Goal: Task Accomplishment & Management: Manage account settings

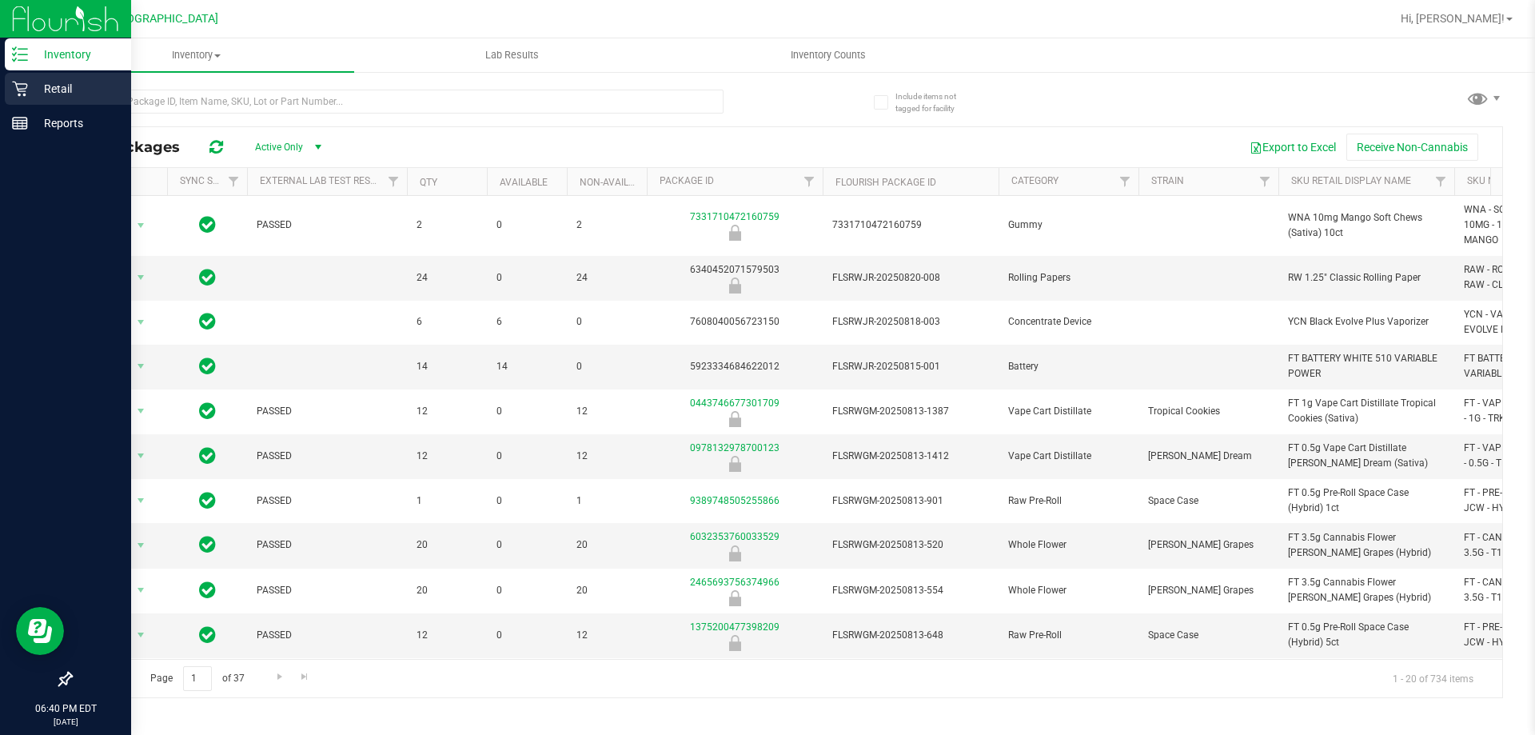
click at [21, 93] on icon at bounding box center [20, 89] width 16 height 16
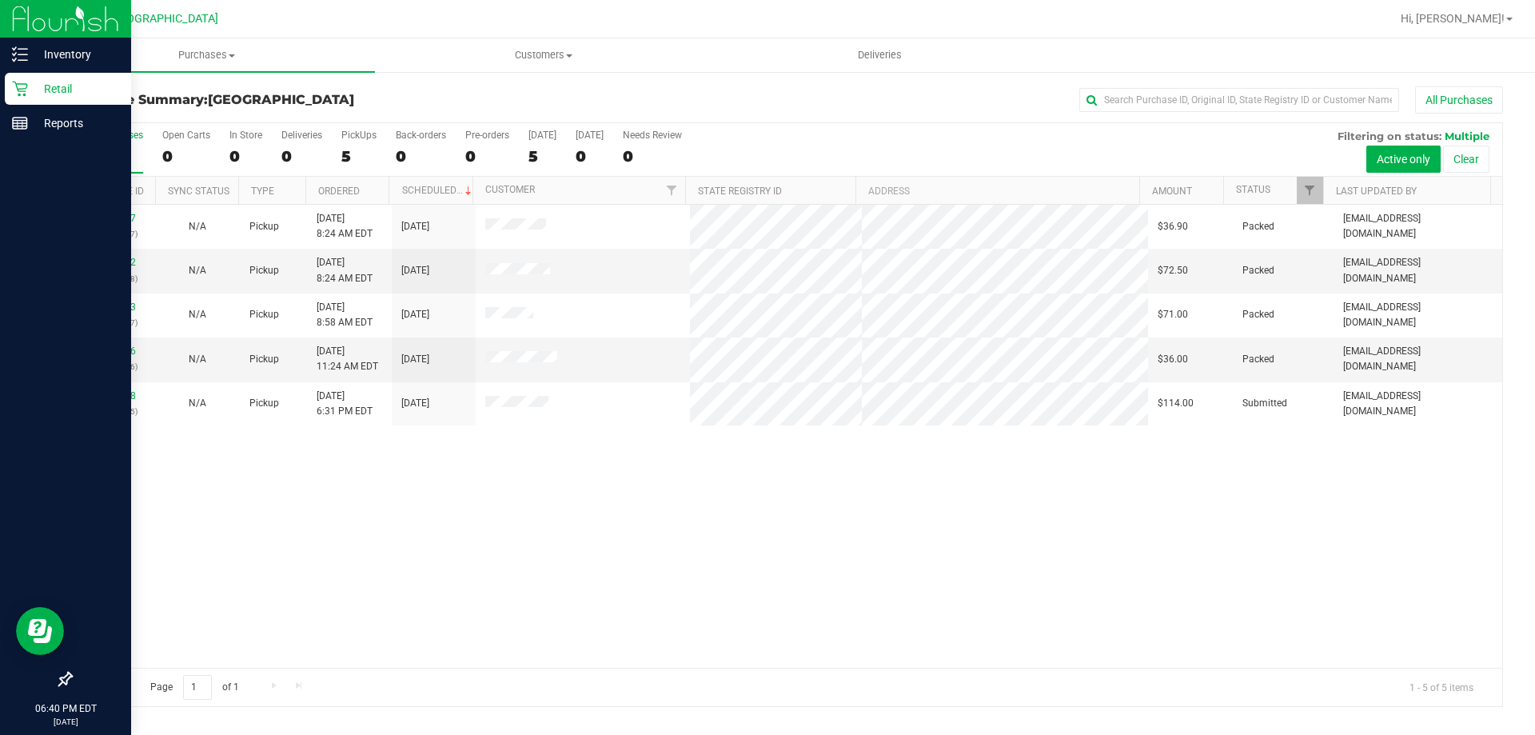
click at [543, 511] on div "11832457 (316740217) N/A Pickup [DATE] 8:24 AM EDT 8/23/2025 $36.90 Packed [EMA…" at bounding box center [786, 436] width 1431 height 463
click at [918, 445] on div "11832457 (316740217) N/A Pickup [DATE] 8:24 AM EDT 8/23/2025 $36.90 Packed [EMA…" at bounding box center [786, 436] width 1431 height 463
drag, startPoint x: 659, startPoint y: 513, endPoint x: 647, endPoint y: 506, distance: 14.0
click at [658, 512] on div "11832457 (316740217) N/A Pickup [DATE] 8:24 AM EDT 8/23/2025 $36.90 Packed [EMA…" at bounding box center [786, 436] width 1431 height 463
click at [537, 518] on div "11832457 (316740217) N/A Pickup [DATE] 8:24 AM EDT 8/23/2025 $36.90 Packed [EMA…" at bounding box center [786, 436] width 1431 height 463
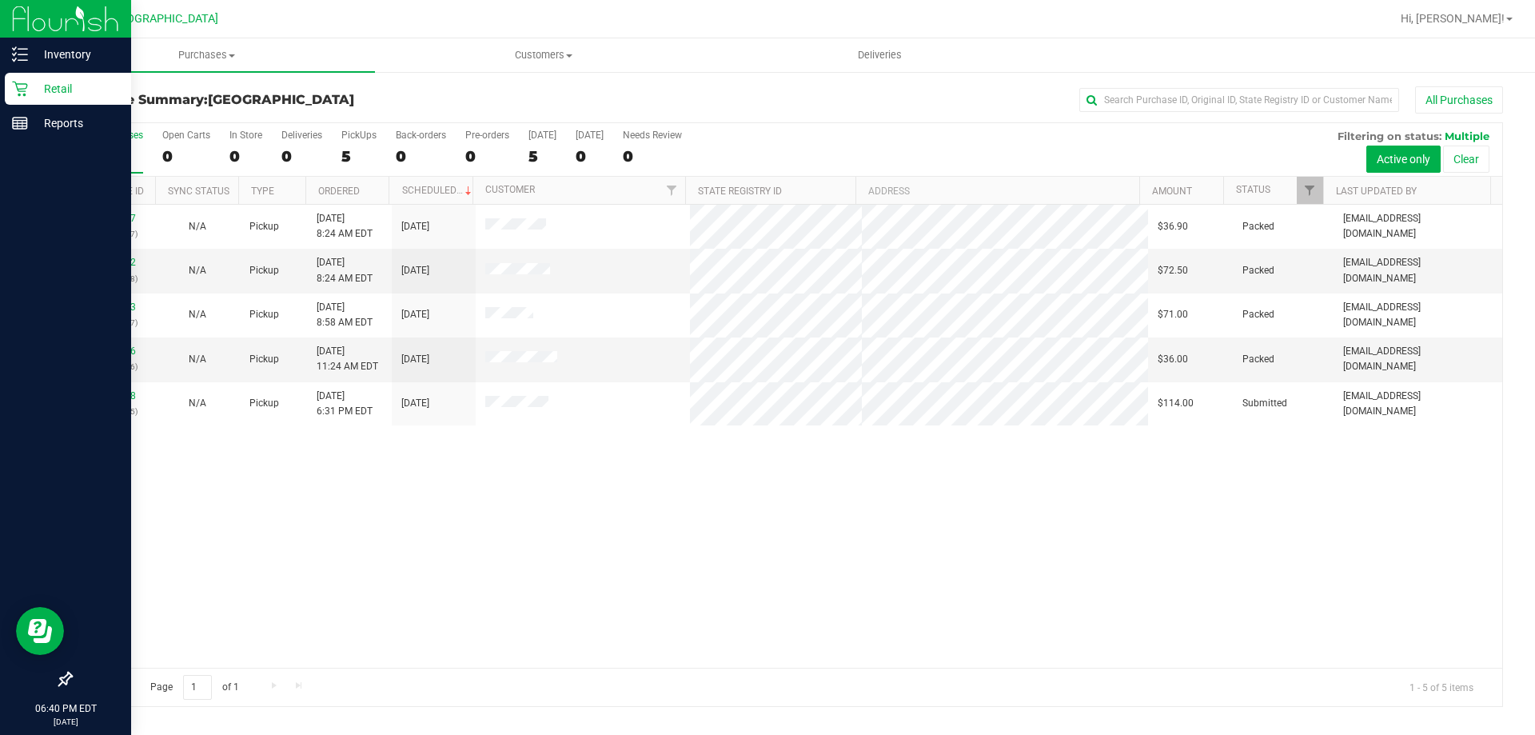
click at [484, 522] on div "11832457 (316740217) N/A Pickup [DATE] 8:24 AM EDT 8/23/2025 $36.90 Packed [EMA…" at bounding box center [786, 436] width 1431 height 463
click at [523, 512] on div "11832457 (316740217) N/A Pickup [DATE] 8:24 AM EDT 8/23/2025 $36.90 Packed [EMA…" at bounding box center [786, 436] width 1431 height 463
click at [47, 128] on p "Reports" at bounding box center [76, 123] width 96 height 19
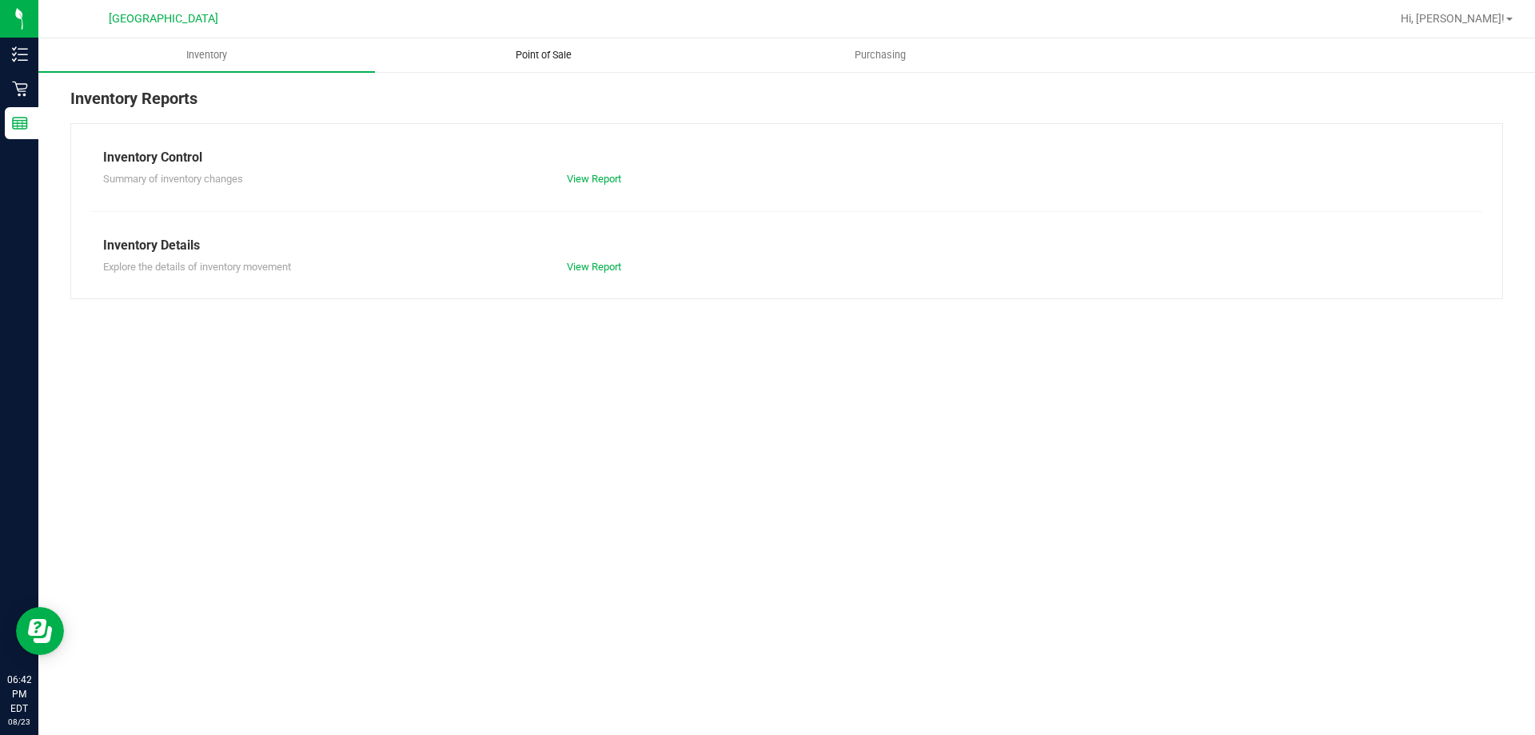
click at [557, 52] on span "Point of Sale" at bounding box center [543, 55] width 99 height 14
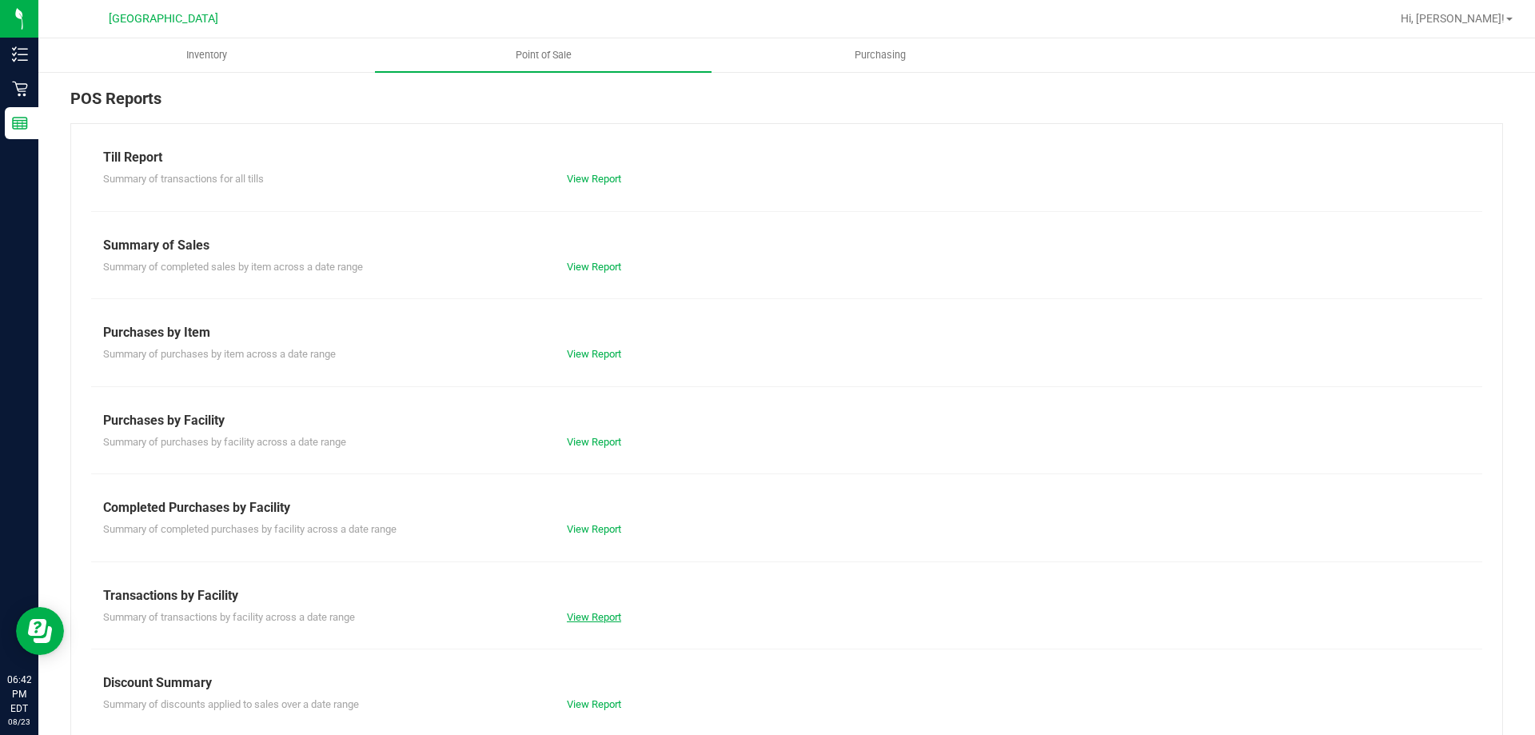
click at [608, 612] on link "View Report" at bounding box center [594, 617] width 54 height 12
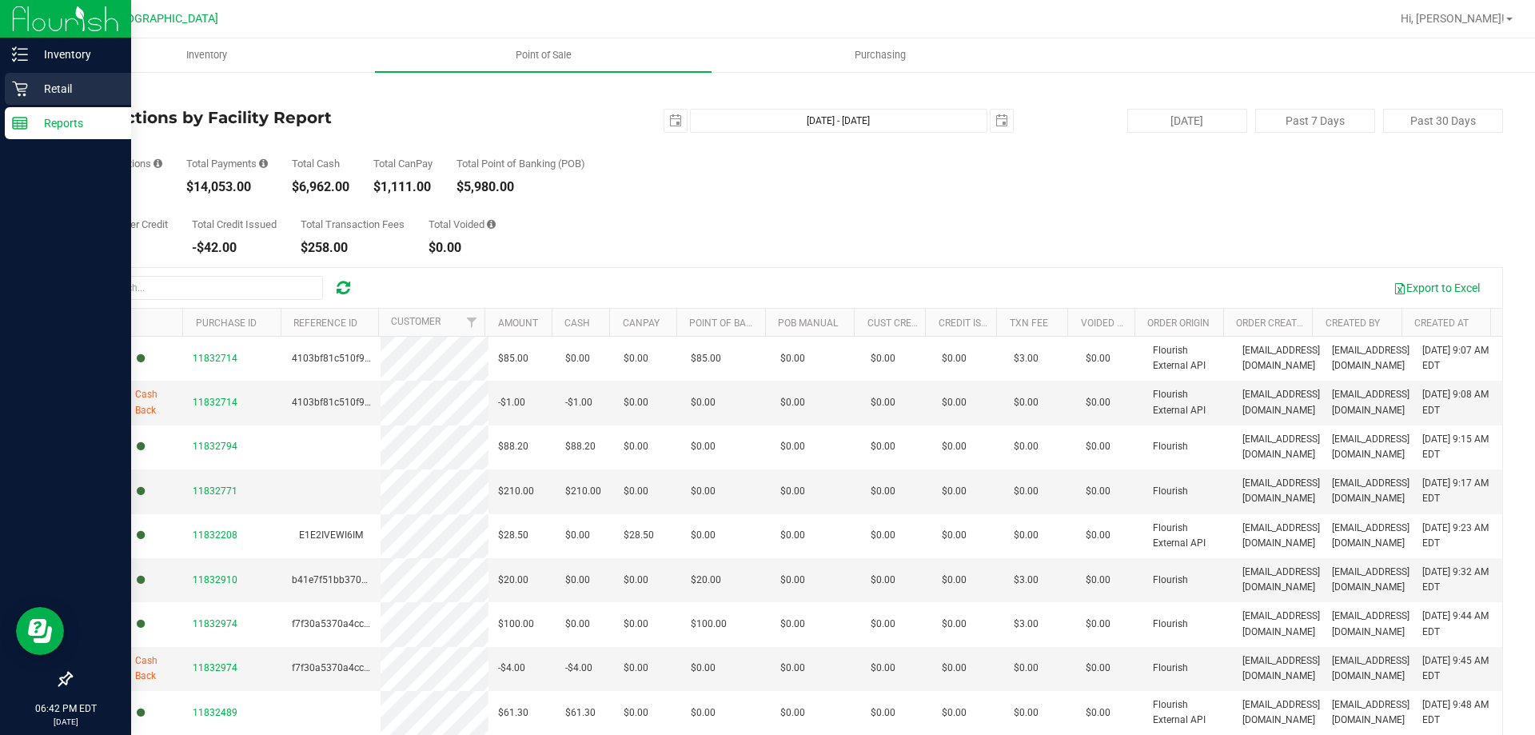
click at [24, 81] on icon at bounding box center [20, 89] width 16 height 16
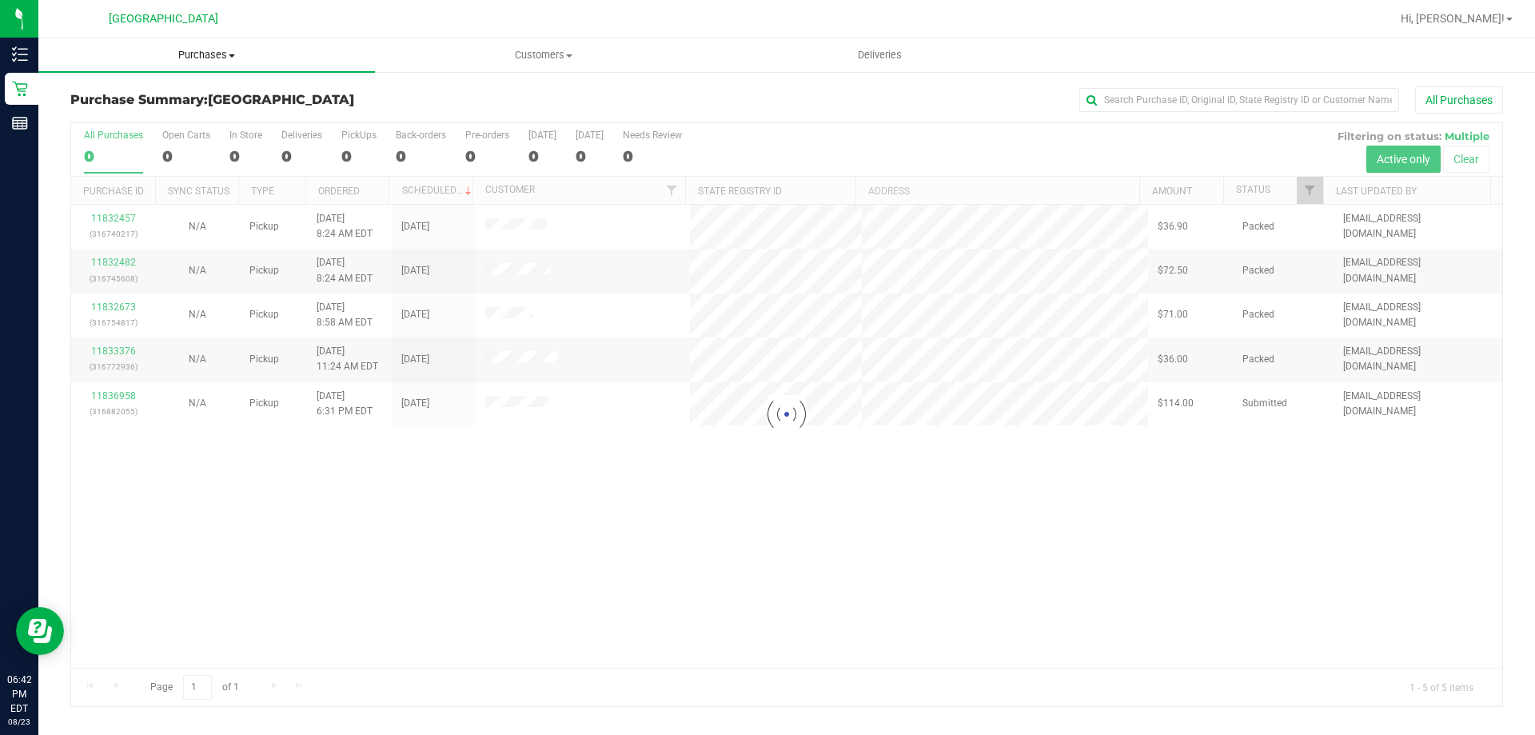
click at [216, 58] on span "Purchases" at bounding box center [206, 55] width 337 height 14
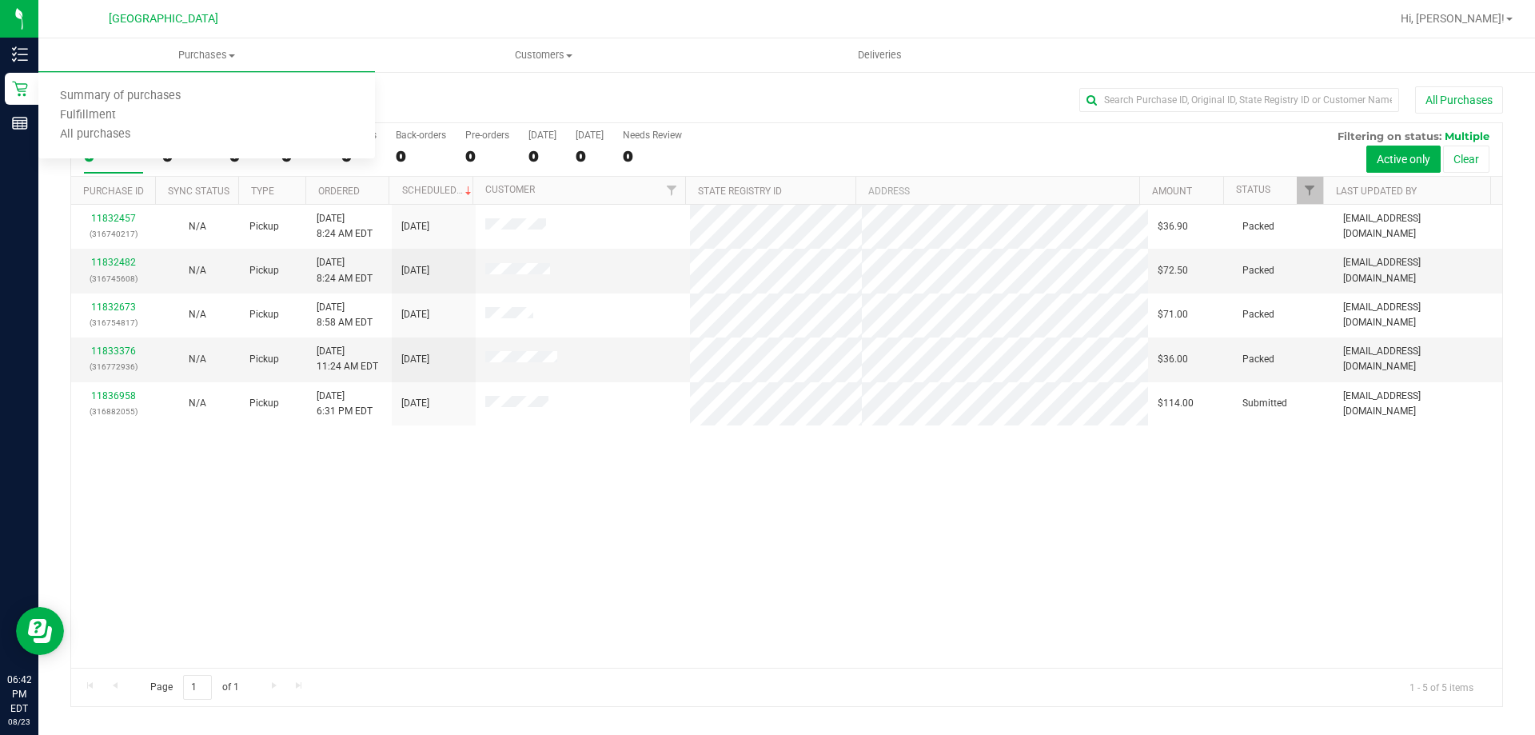
click at [464, 494] on div "11832457 (316740217) N/A Pickup [DATE] 8:24 AM EDT 8/23/2025 $36.90 Packed [EMA…" at bounding box center [786, 436] width 1431 height 463
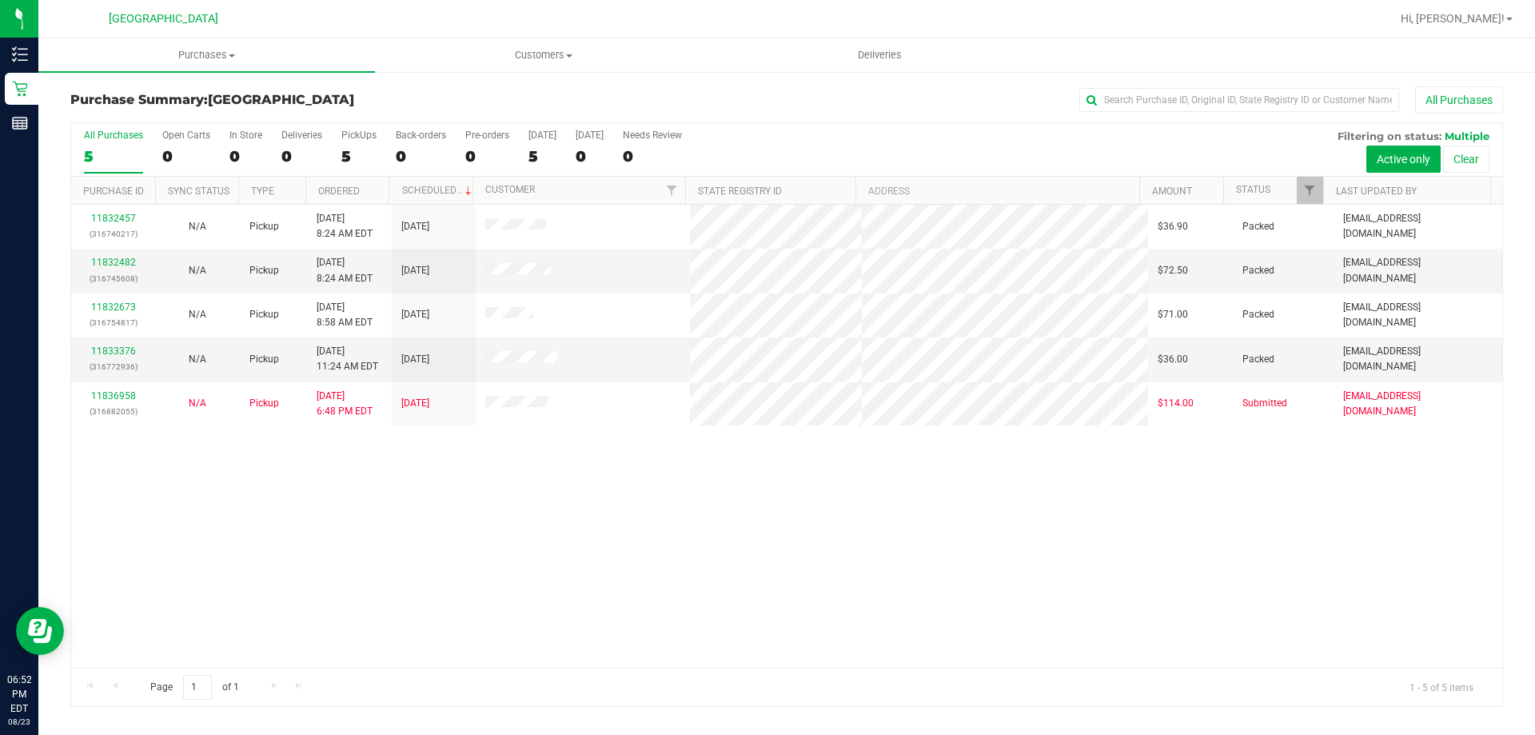
click at [552, 531] on div "11832457 (316740217) N/A Pickup [DATE] 8:24 AM EDT 8/23/2025 $36.90 Packed [EMA…" at bounding box center [786, 436] width 1431 height 463
click at [562, 490] on div "11832457 (316740217) N/A Pickup [DATE] 8:24 AM EDT 8/23/2025 $36.90 Packed [EMA…" at bounding box center [786, 436] width 1431 height 463
click at [538, 484] on div "11832457 (316740217) N/A Pickup [DATE] 8:24 AM EDT 8/23/2025 $36.90 Packed [EMA…" at bounding box center [786, 436] width 1431 height 463
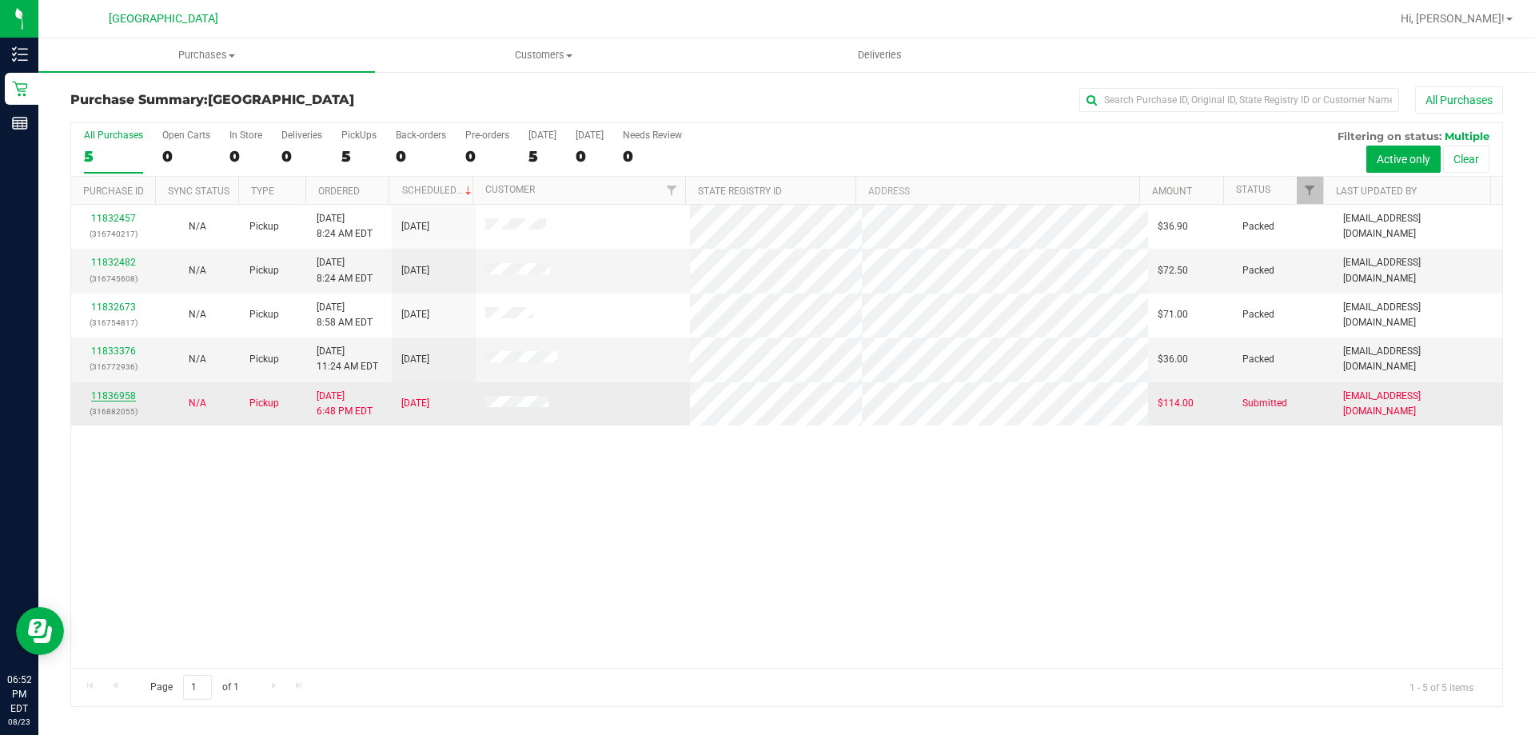
click at [116, 392] on link "11836958" at bounding box center [113, 395] width 45 height 11
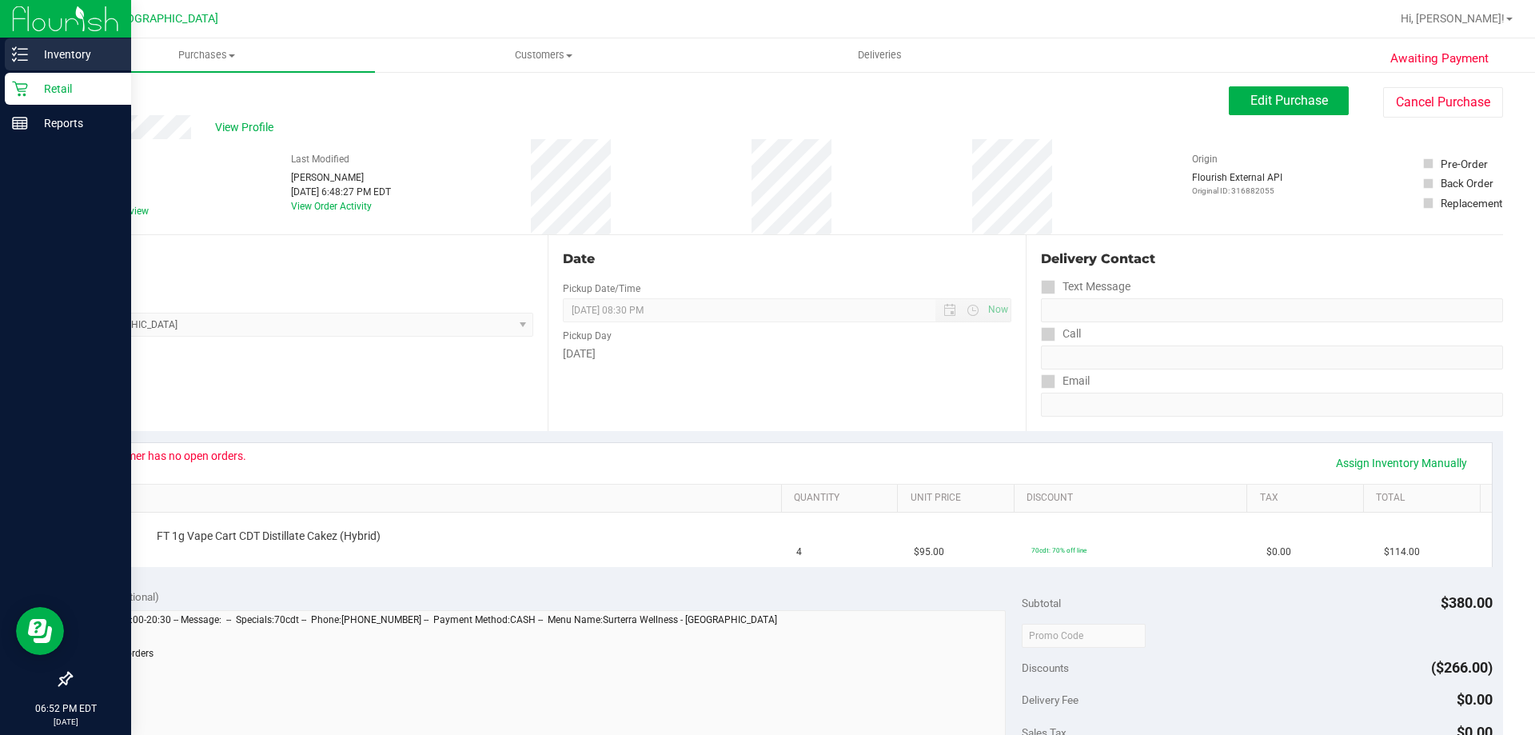
click at [12, 51] on icon at bounding box center [20, 54] width 16 height 16
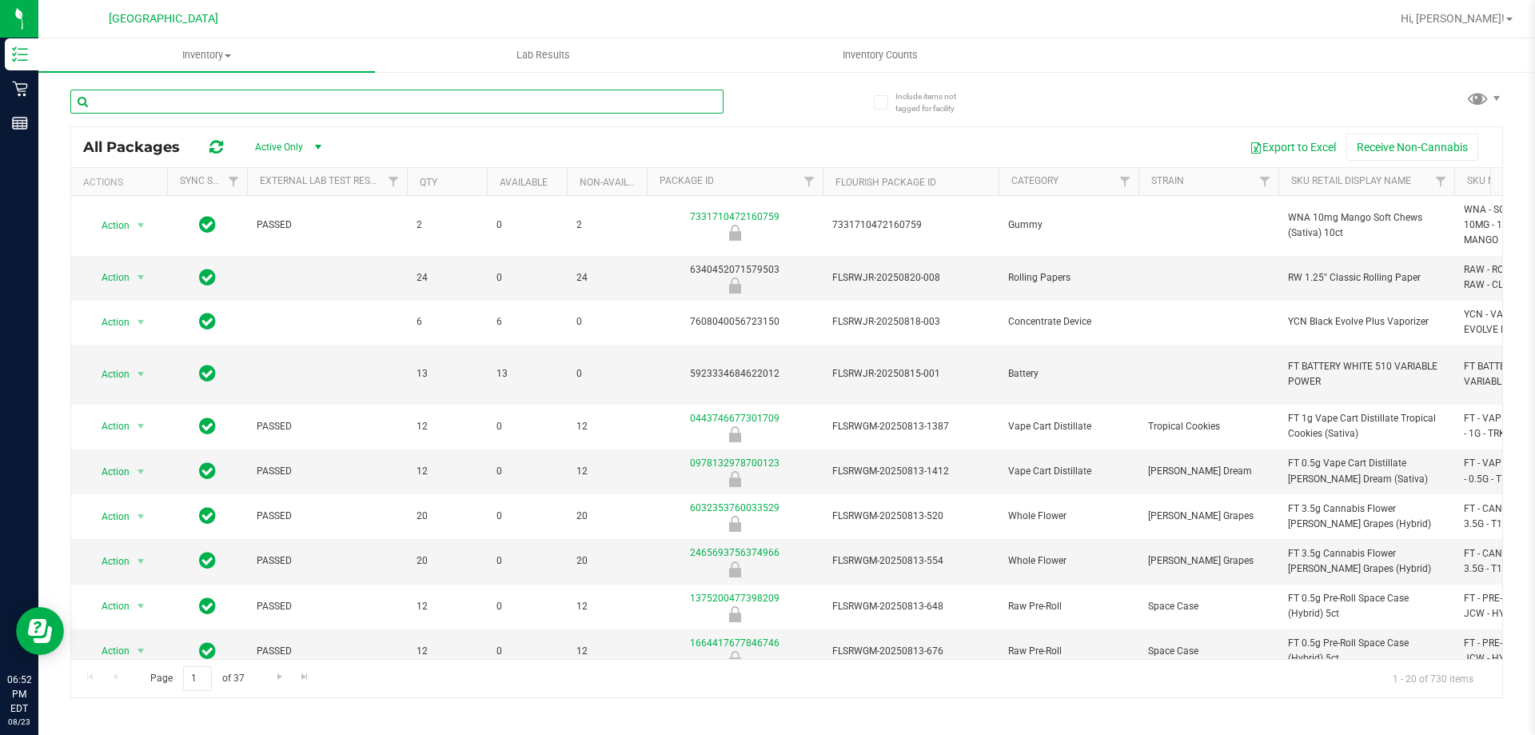
click at [512, 94] on input "text" at bounding box center [396, 102] width 653 height 24
type input "elr"
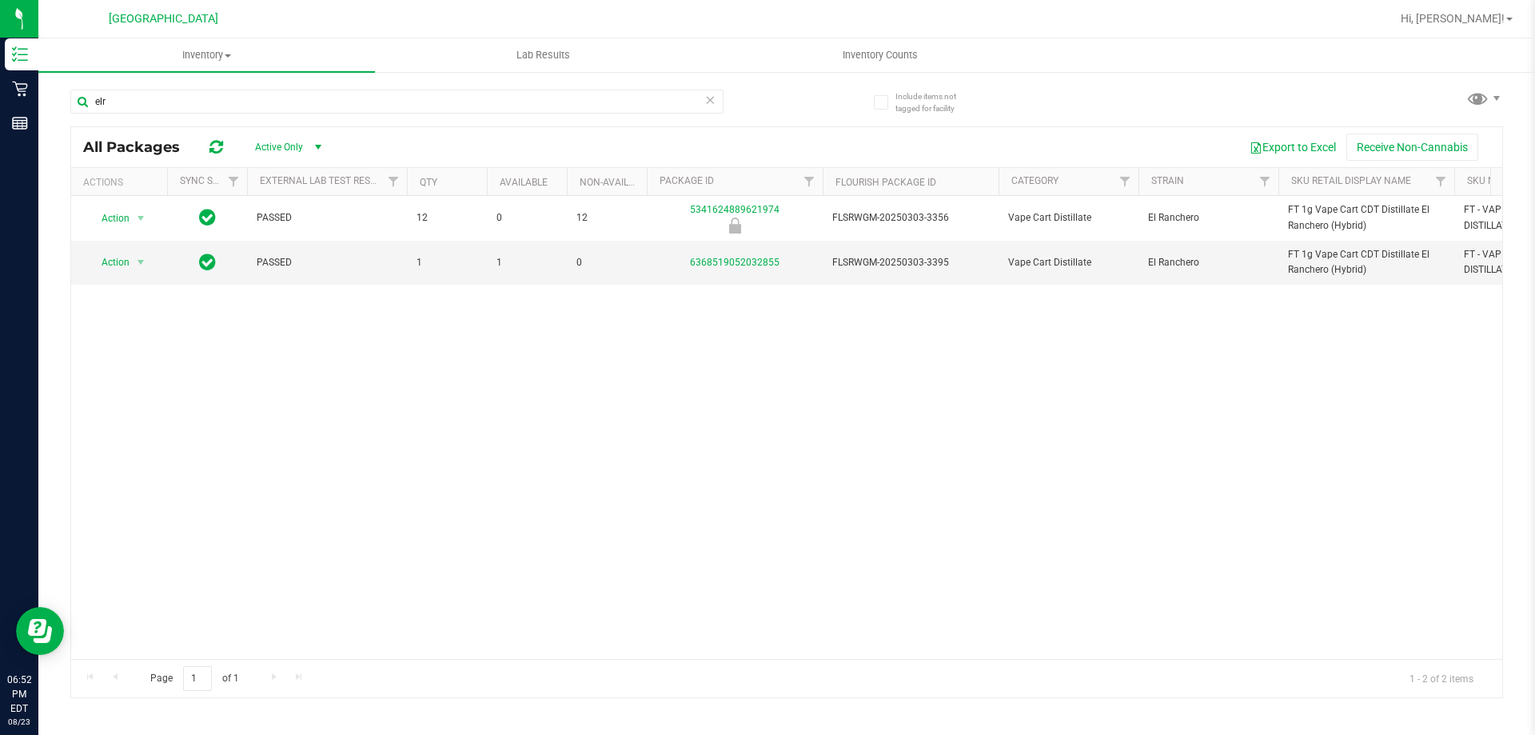
click at [1050, 388] on div "Action Action Global inventory Package audit log Print package label Print prod…" at bounding box center [786, 427] width 1431 height 463
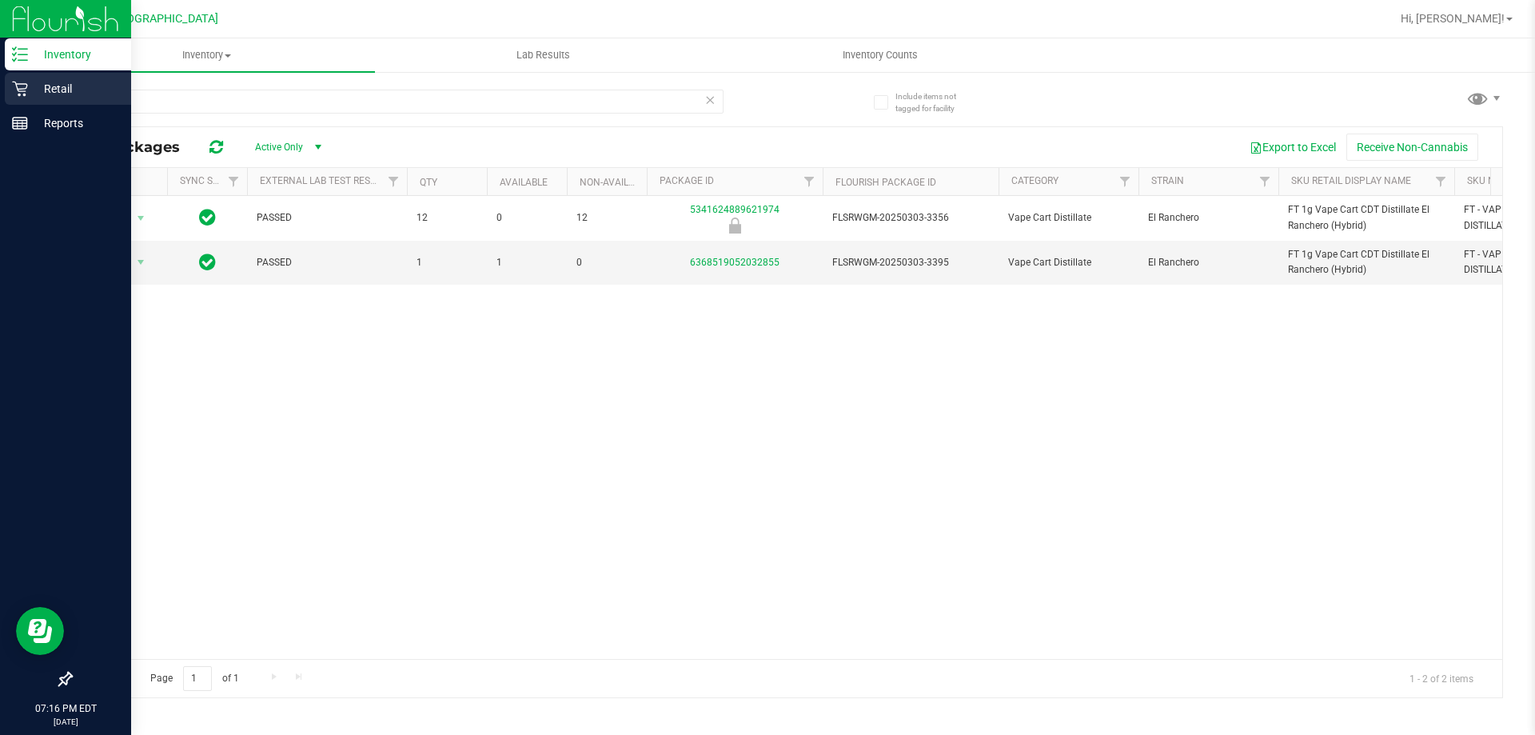
click at [24, 90] on icon at bounding box center [20, 89] width 16 height 16
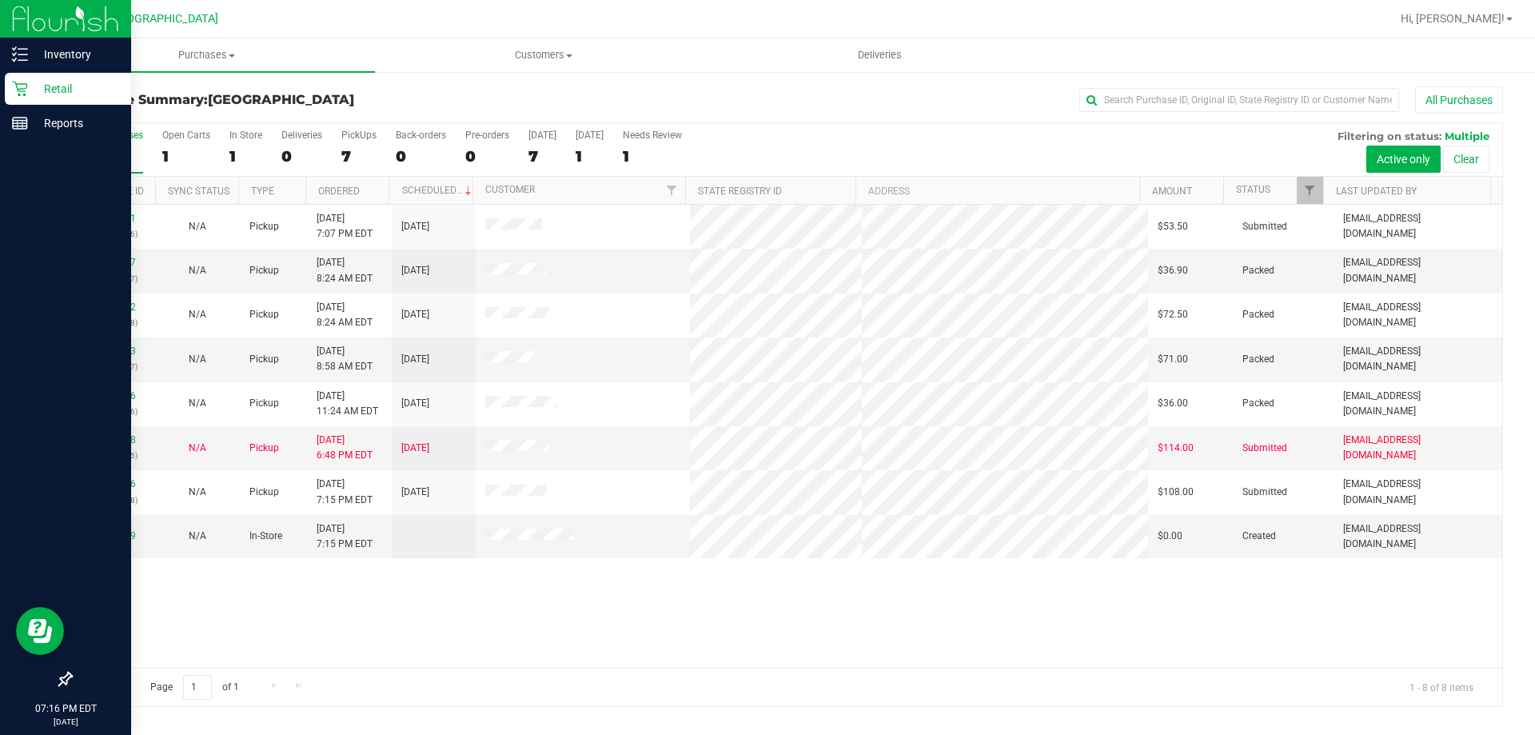
click at [845, 608] on div "11837161 (316888266) N/A Pickup [DATE] 7:07 PM EDT 8/24/2025 $53.50 Submitted […" at bounding box center [786, 436] width 1431 height 463
click at [119, 440] on link "11836958" at bounding box center [113, 439] width 45 height 11
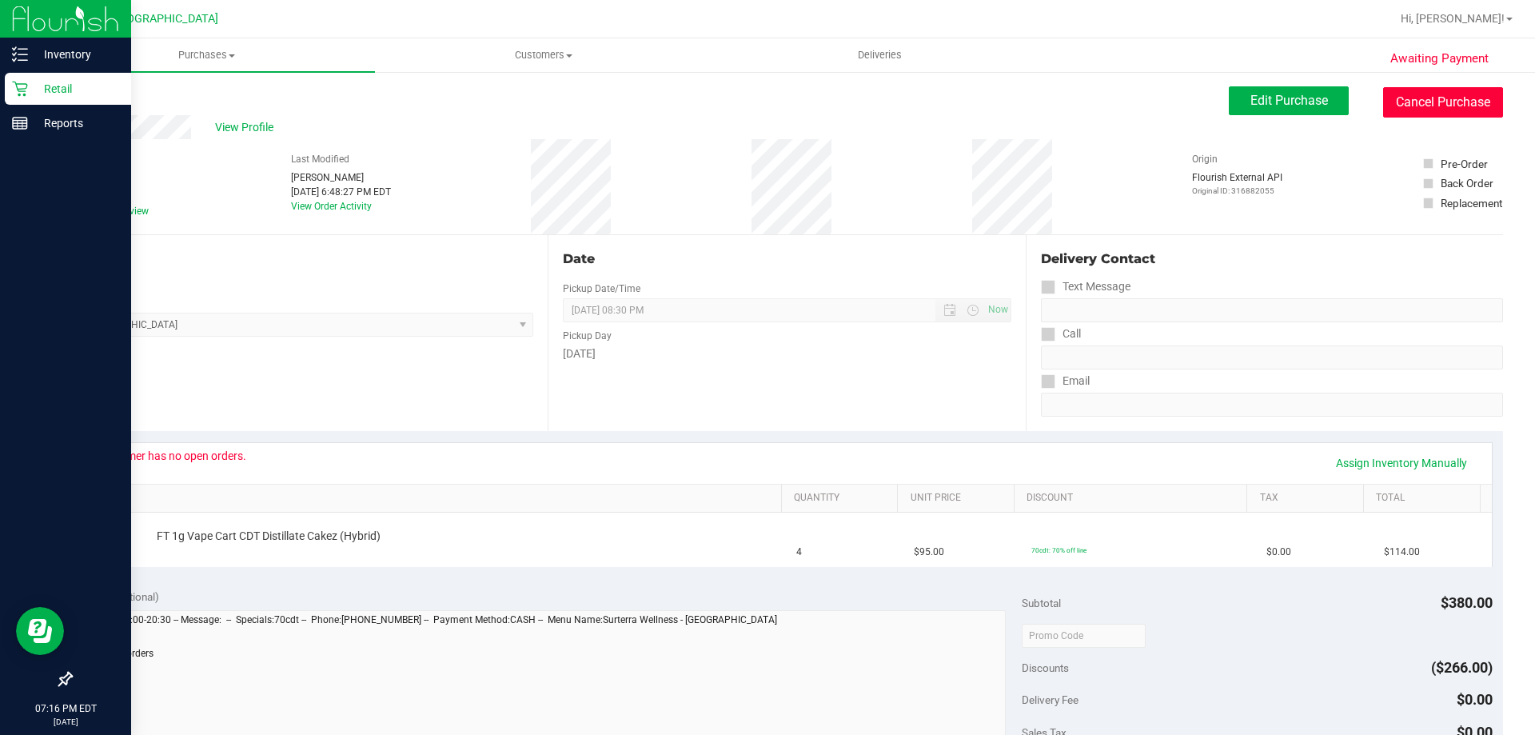
click at [1409, 109] on button "Cancel Purchase" at bounding box center [1443, 102] width 120 height 30
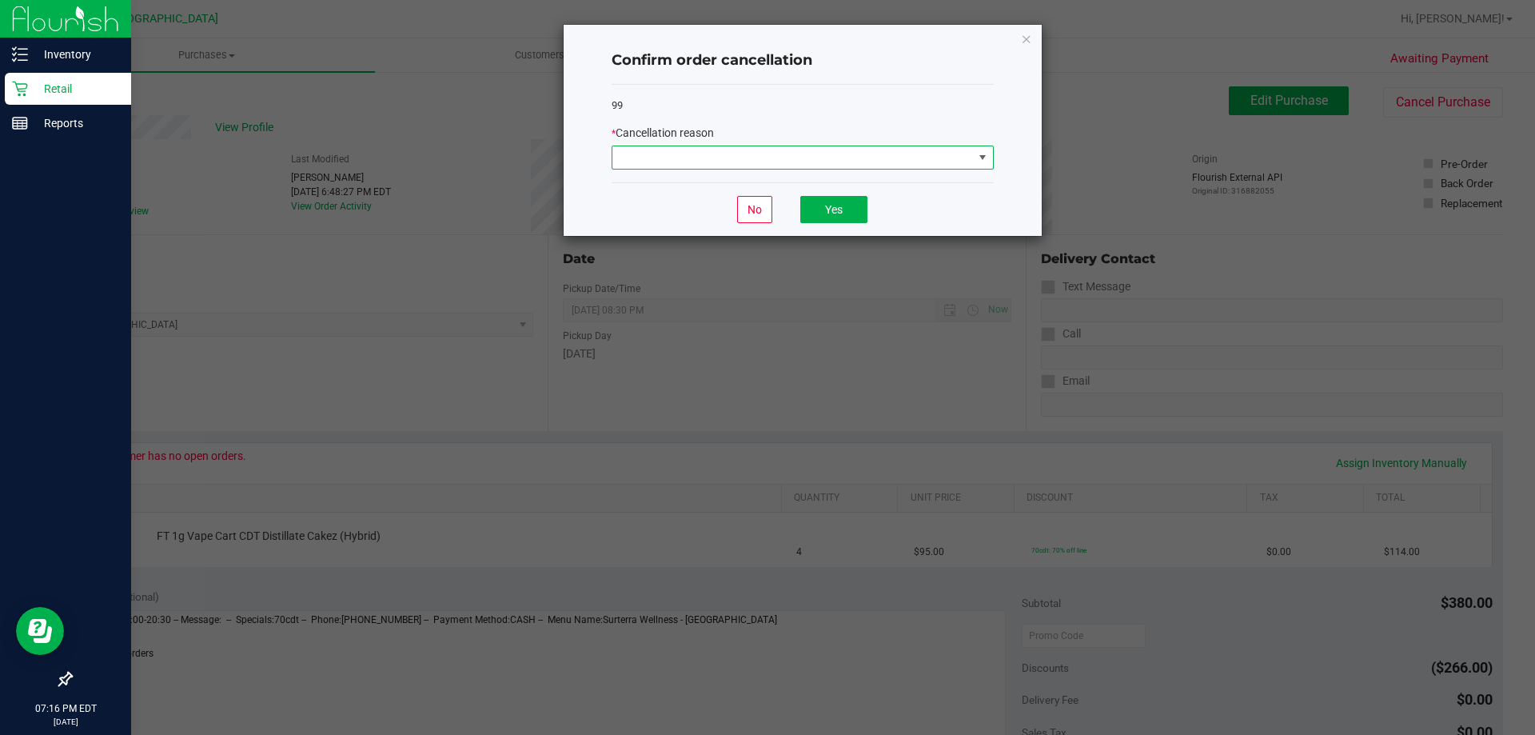
click at [859, 165] on span at bounding box center [792, 157] width 361 height 22
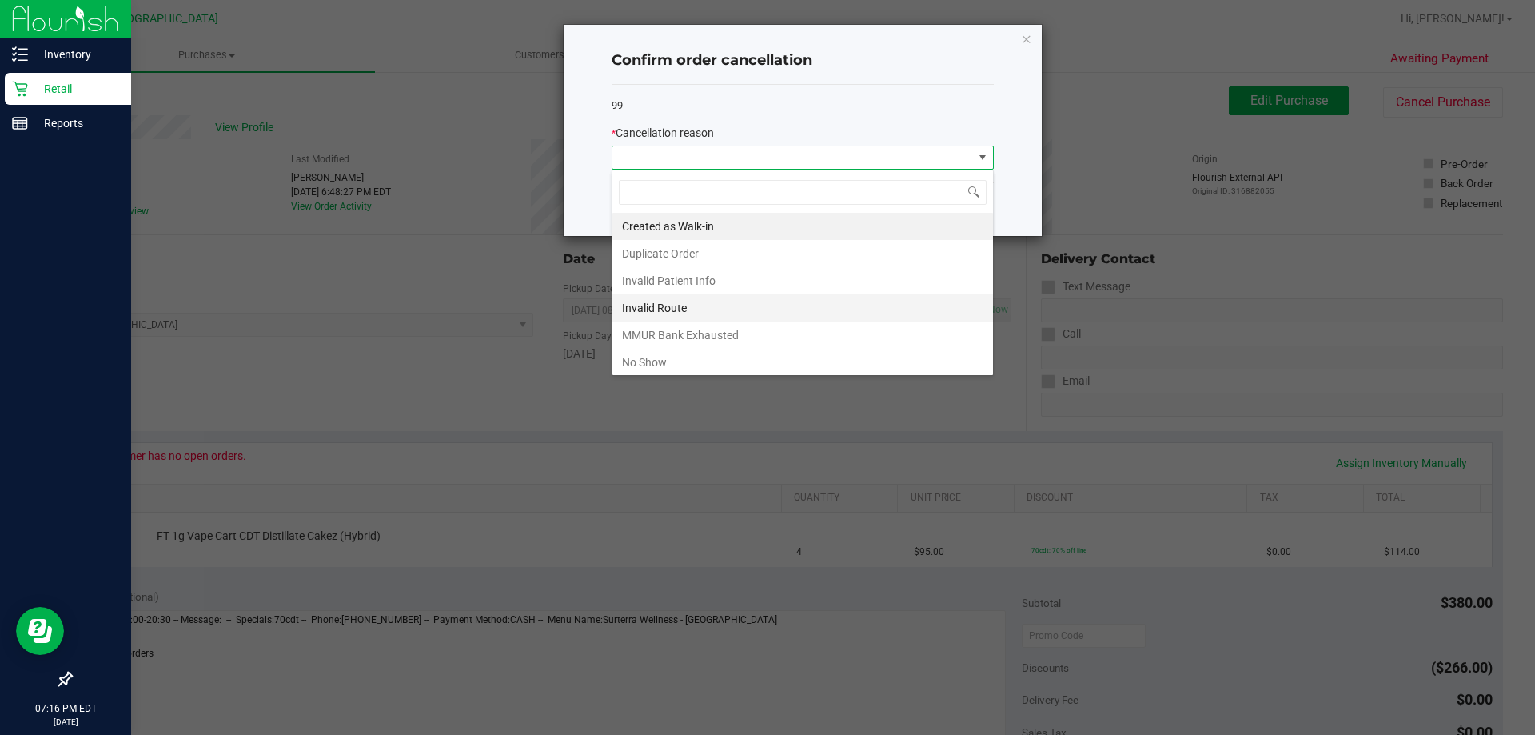
scroll to position [24, 382]
click at [745, 330] on li "MMUR Bank Exhausted" at bounding box center [802, 334] width 381 height 27
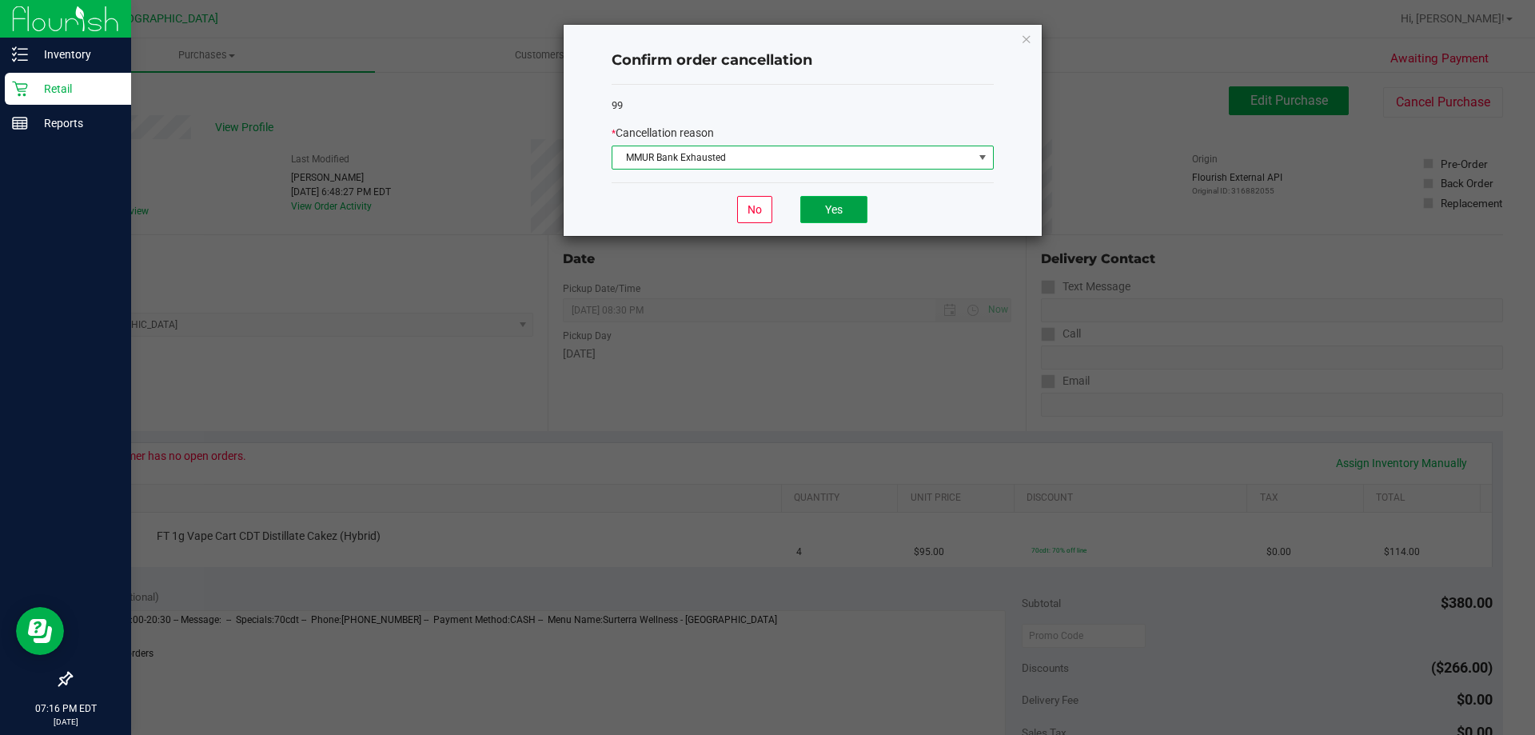
click at [834, 213] on button "Yes" at bounding box center [833, 209] width 67 height 27
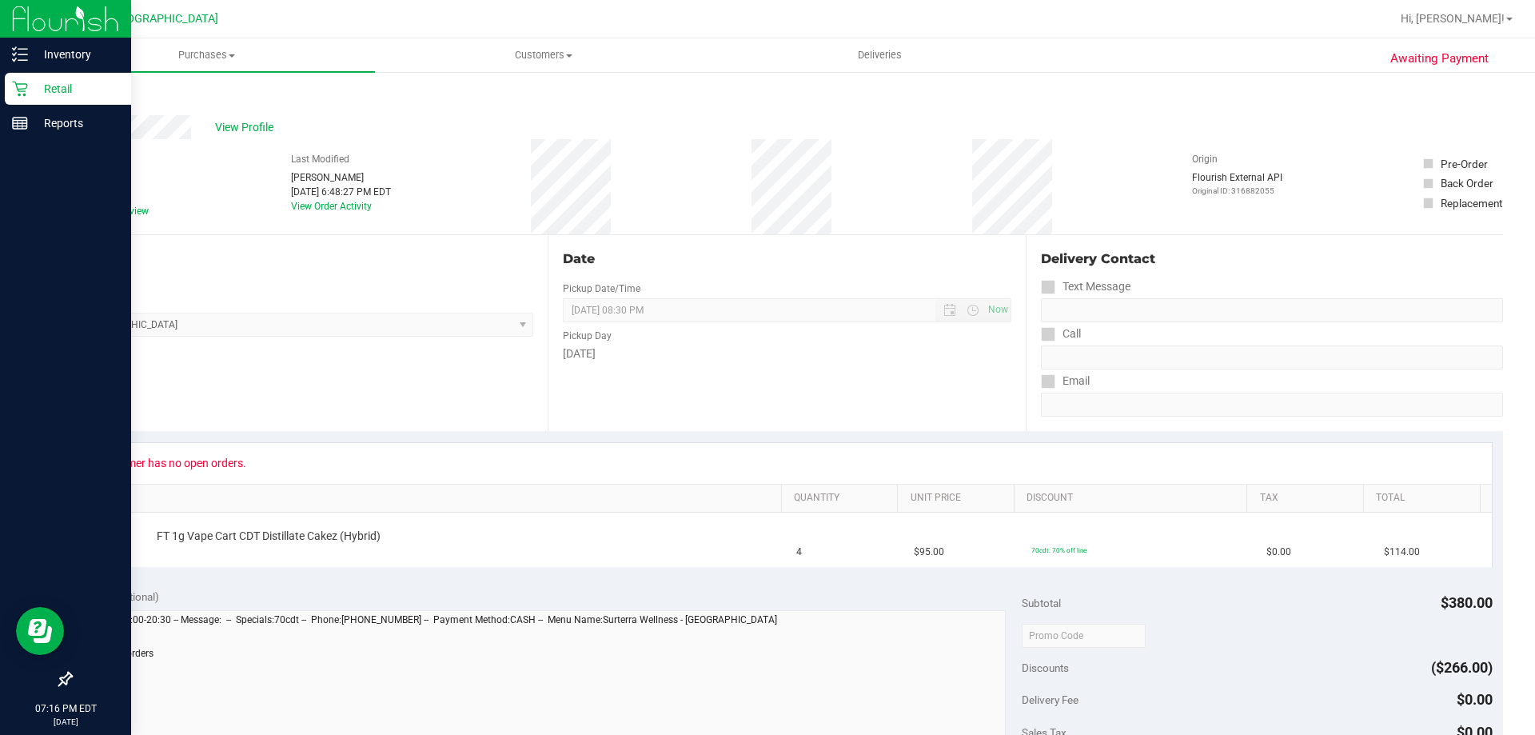
click at [82, 94] on link "Back" at bounding box center [82, 95] width 24 height 11
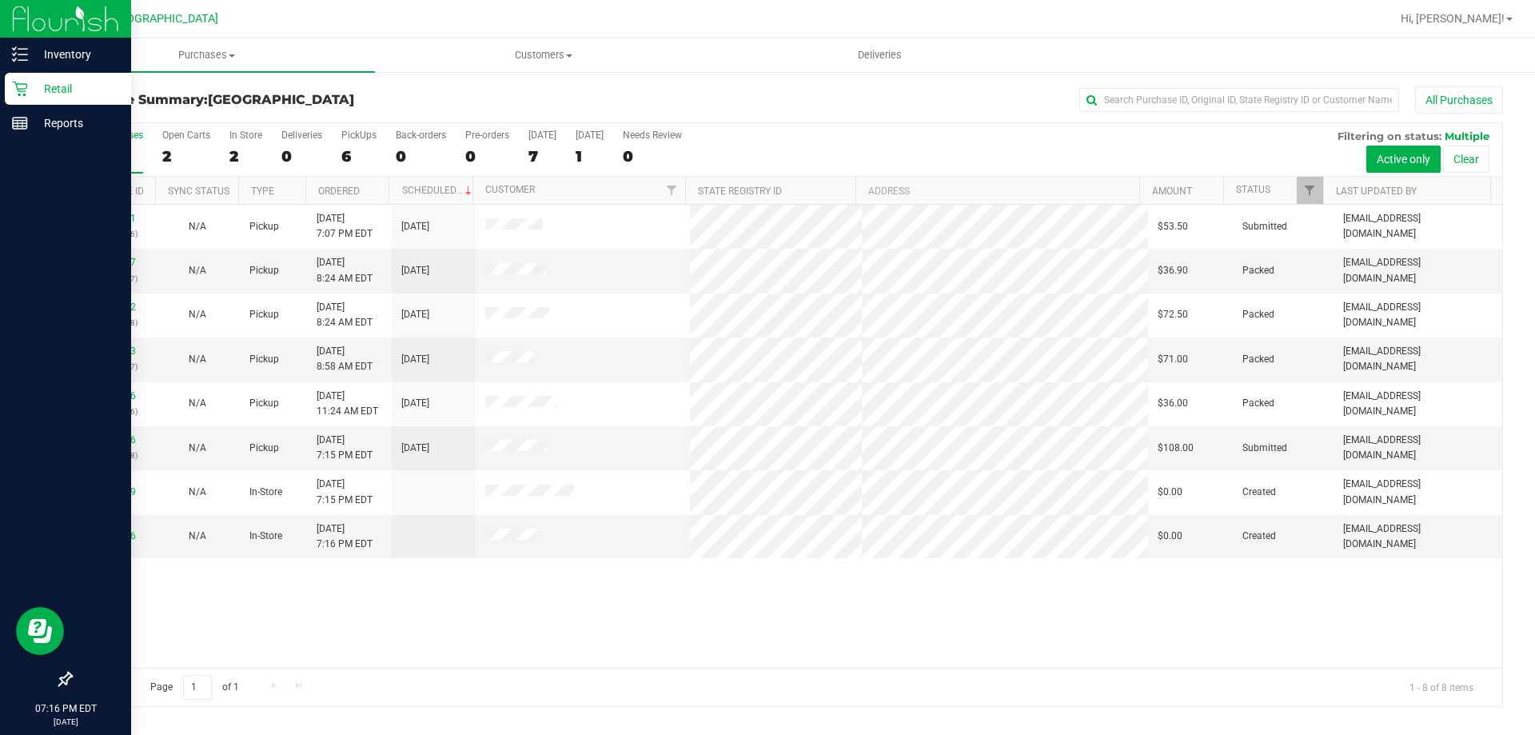
click at [505, 625] on div "11837161 (316888266) N/A Pickup [DATE] 7:07 PM EDT 8/24/2025 $53.50 Submitted […" at bounding box center [786, 436] width 1431 height 463
click at [520, 627] on div "11837161 (316888266) N/A Pickup [DATE] 7:07 PM EDT 8/24/2025 $53.50 Submitted […" at bounding box center [786, 436] width 1431 height 463
click at [589, 606] on div "11837161 (316888266) N/A Pickup [DATE] 7:07 PM EDT 8/24/2025 $53.50 Submitted […" at bounding box center [786, 436] width 1431 height 463
click at [667, 588] on div "11837161 (316888266) N/A Pickup [DATE] 7:07 PM EDT 8/24/2025 $53.50 Submitted […" at bounding box center [786, 436] width 1431 height 463
click at [5, 54] on div "Inventory" at bounding box center [68, 54] width 126 height 32
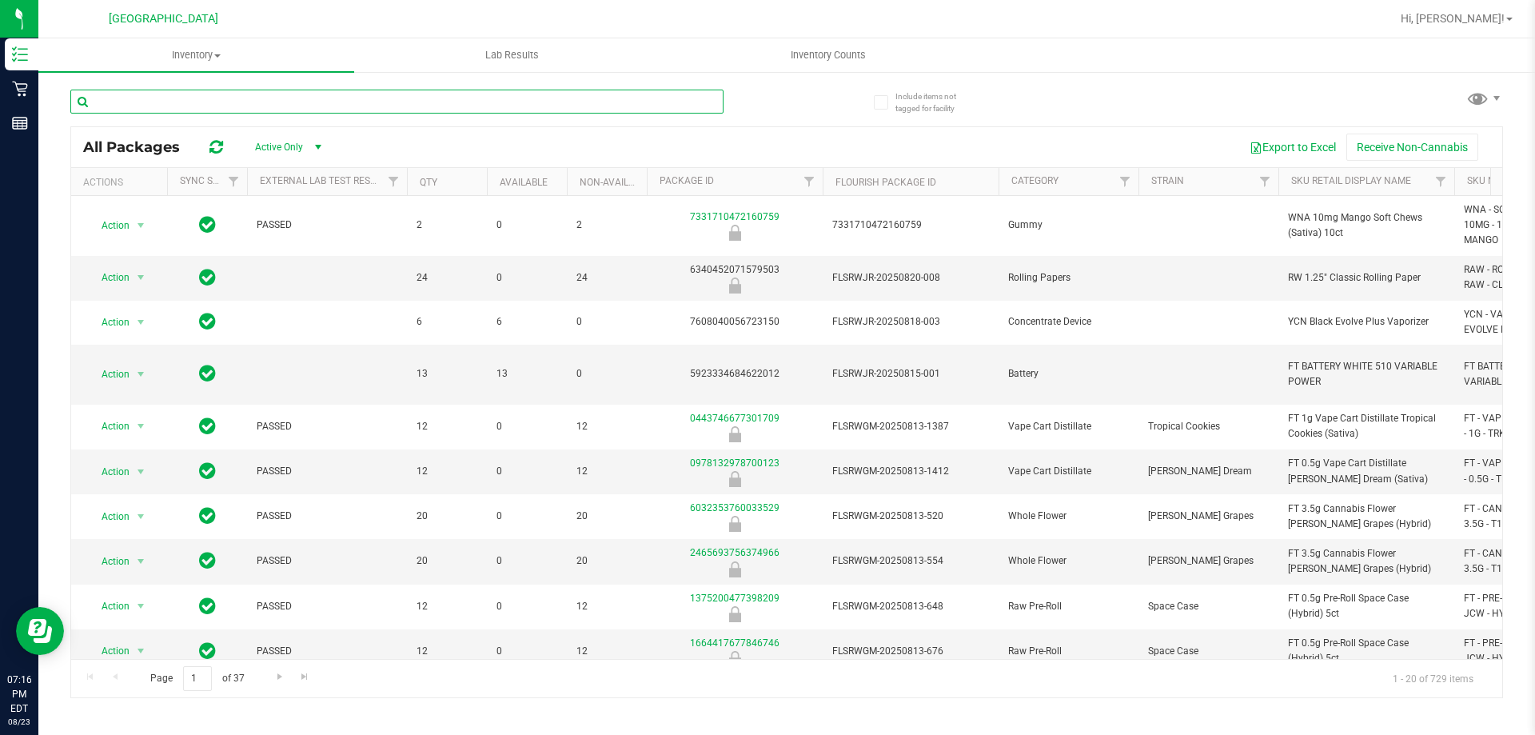
click at [426, 99] on input "text" at bounding box center [396, 102] width 653 height 24
type input "W-JUN25CKZ01-0611"
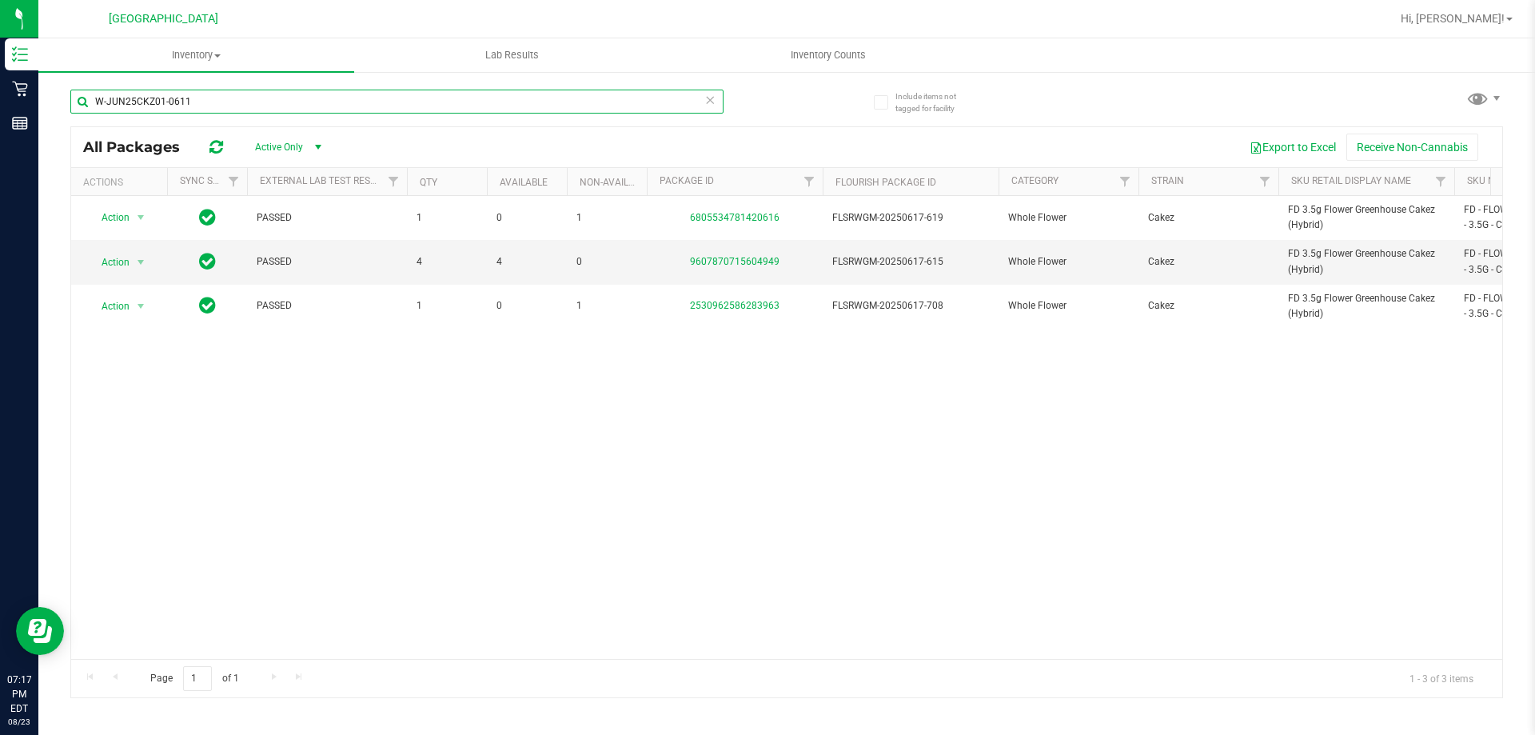
click at [384, 110] on input "W-JUN25CKZ01-0611" at bounding box center [396, 102] width 653 height 24
click at [383, 109] on input "W-JUN25CKZ01-0611" at bounding box center [396, 102] width 653 height 24
click at [455, 94] on input "W-JUN25MEC02-0714" at bounding box center [396, 102] width 653 height 24
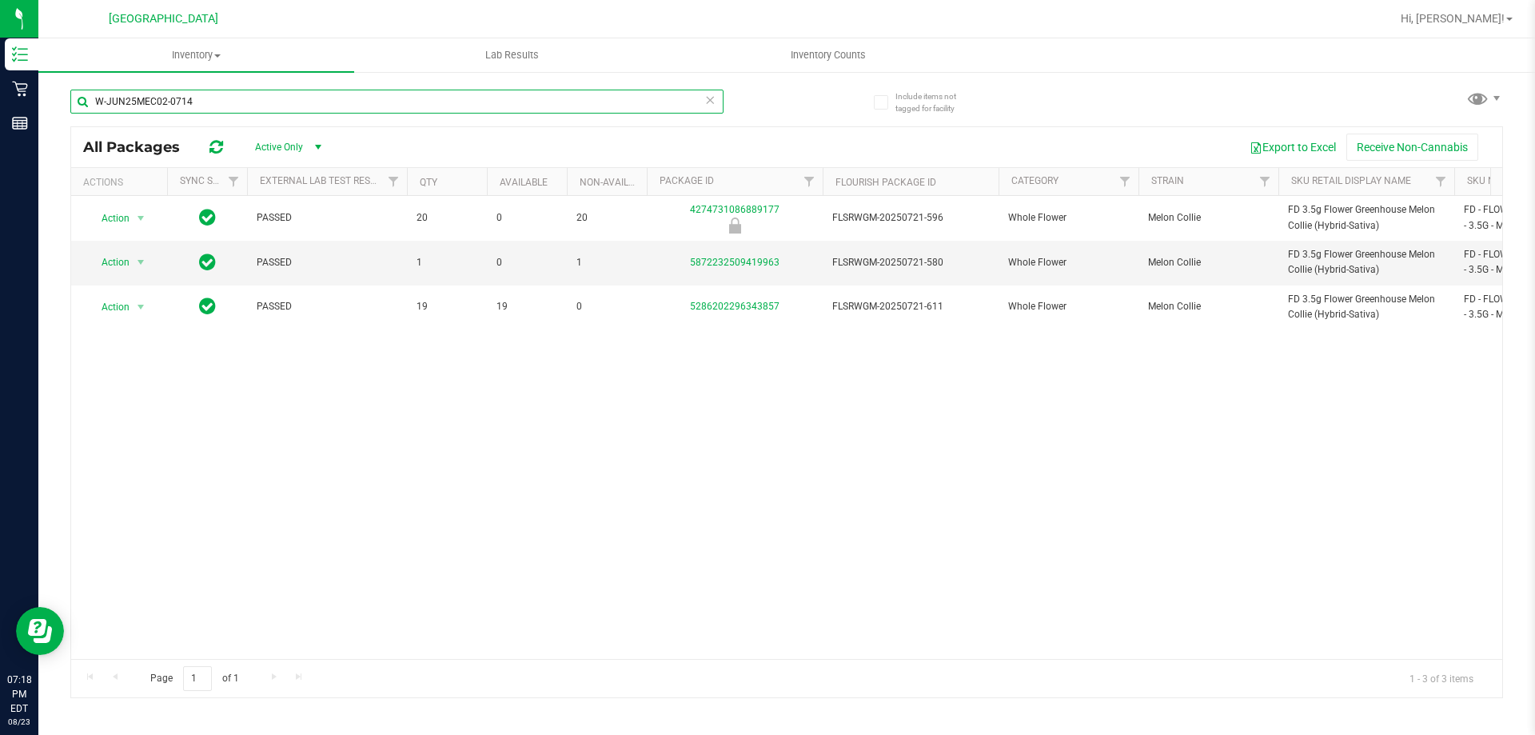
click at [455, 94] on input "W-JUN25MEC02-0714" at bounding box center [396, 102] width 653 height 24
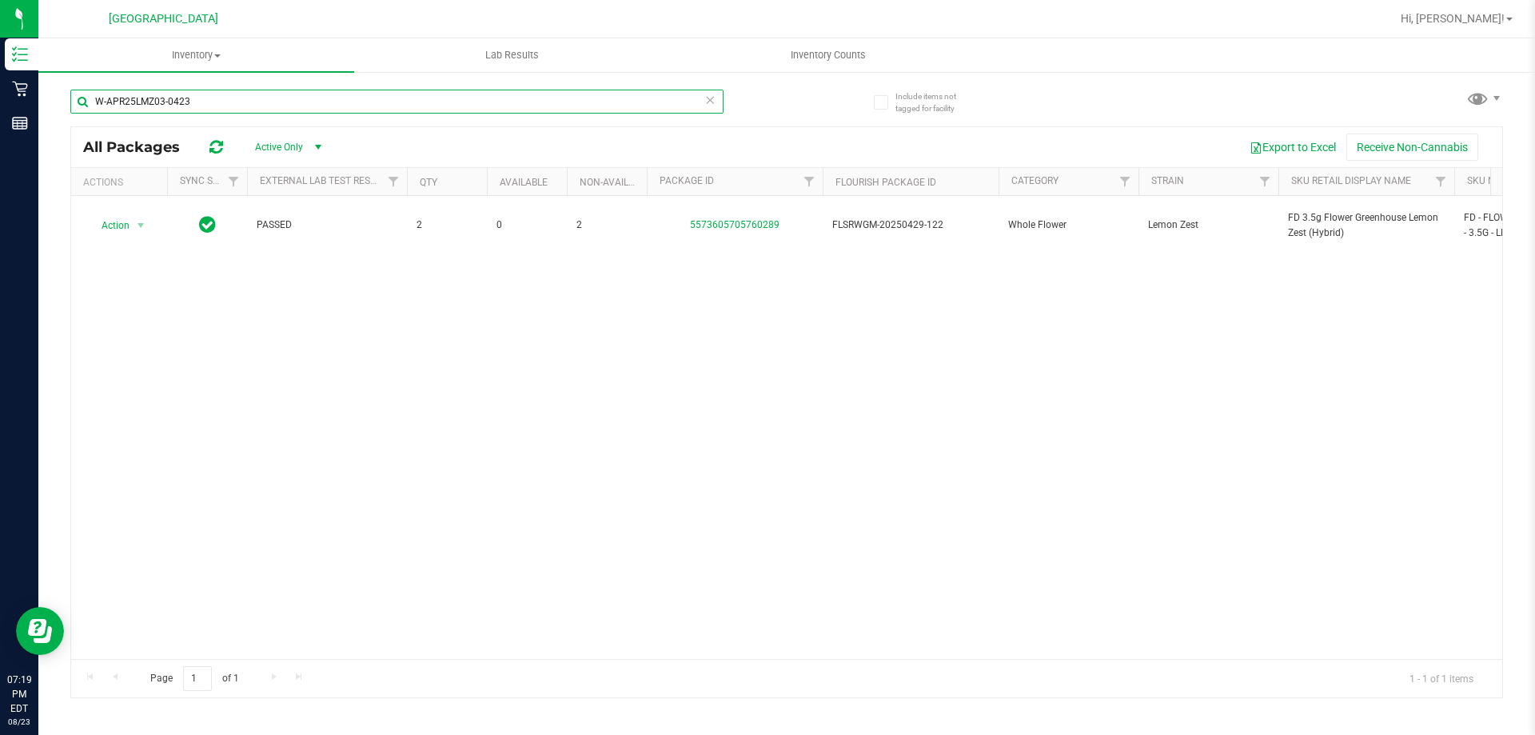
click at [560, 95] on input "W-APR25LMZ03-0423" at bounding box center [396, 102] width 653 height 24
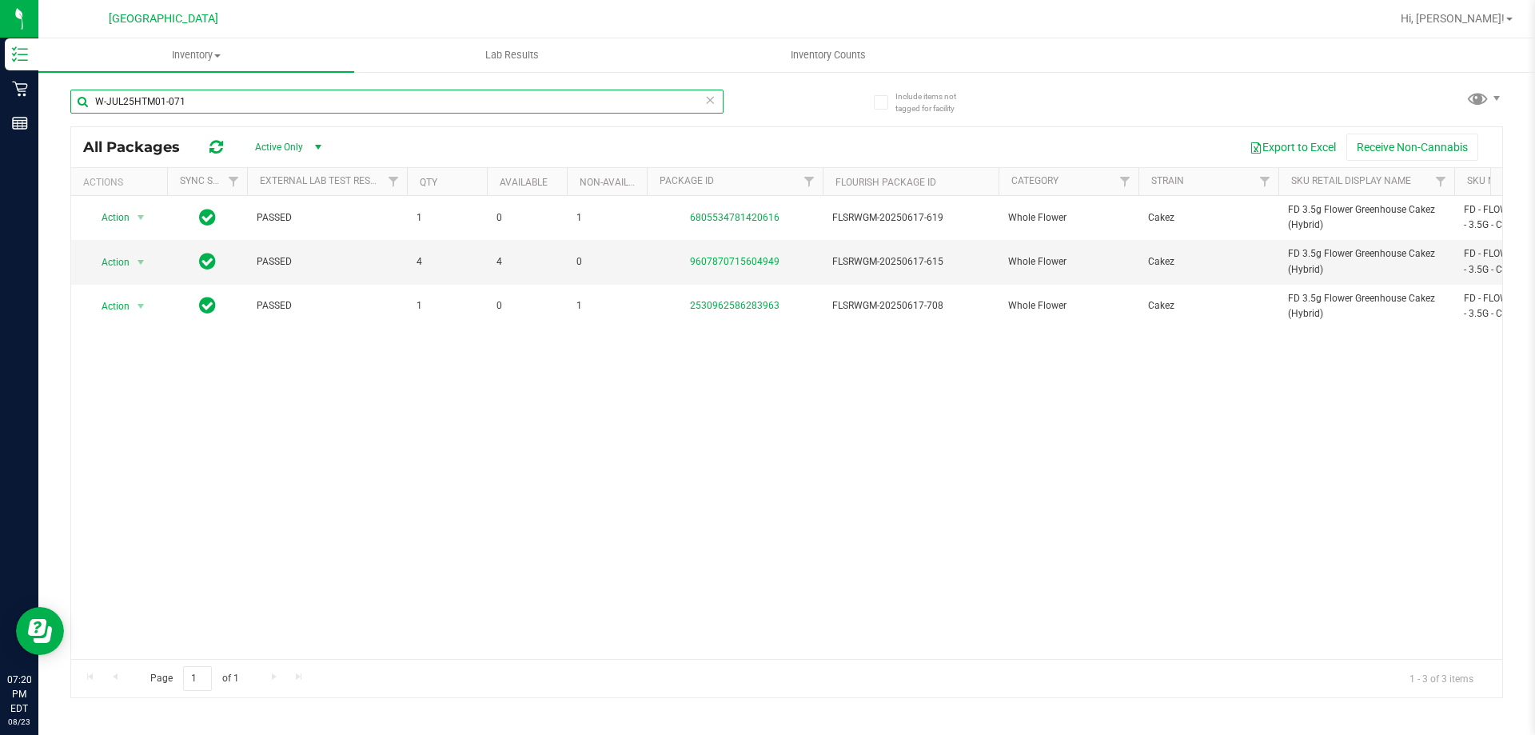
type input "W-JUL25HTM01-0715"
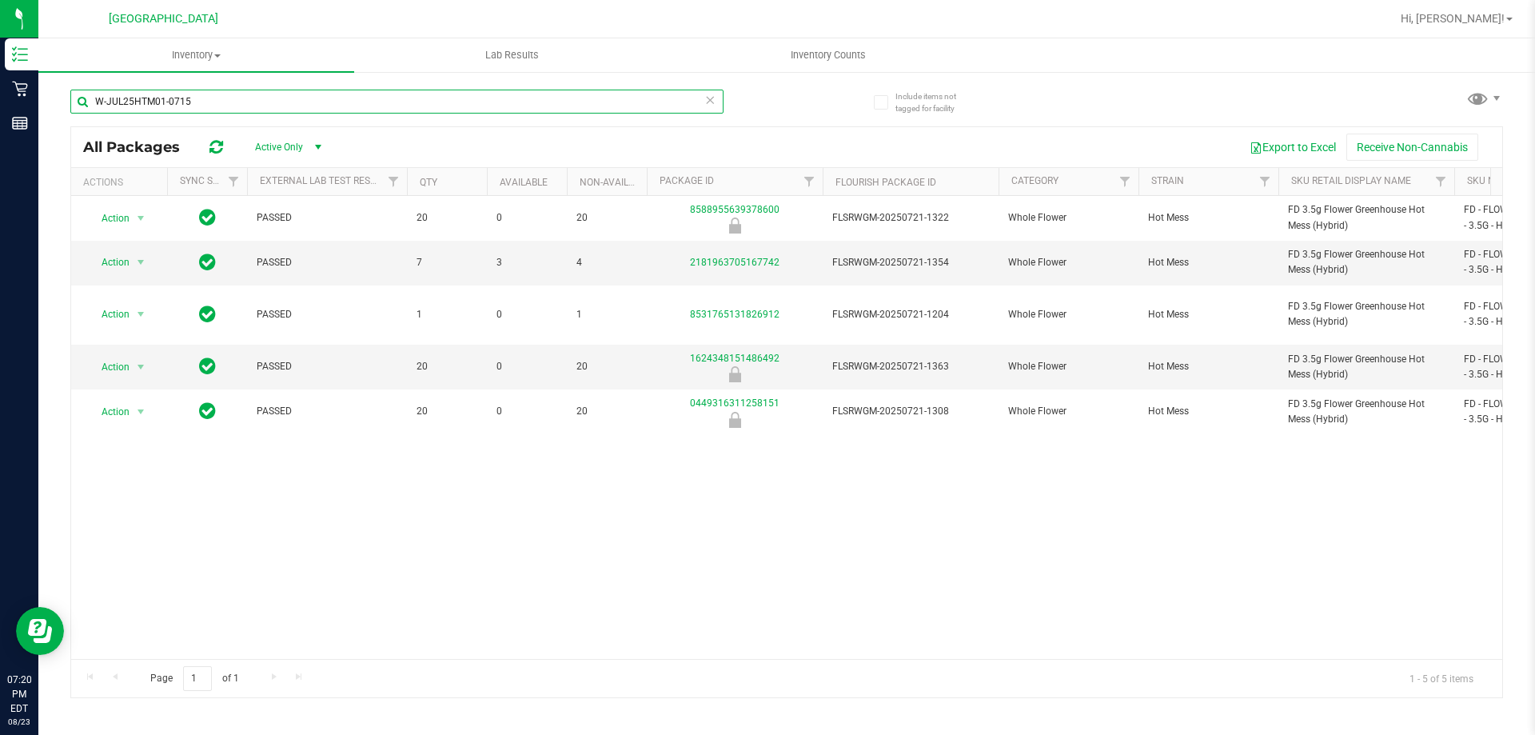
click at [452, 98] on input "W-JUL25HTM01-0715" at bounding box center [396, 102] width 653 height 24
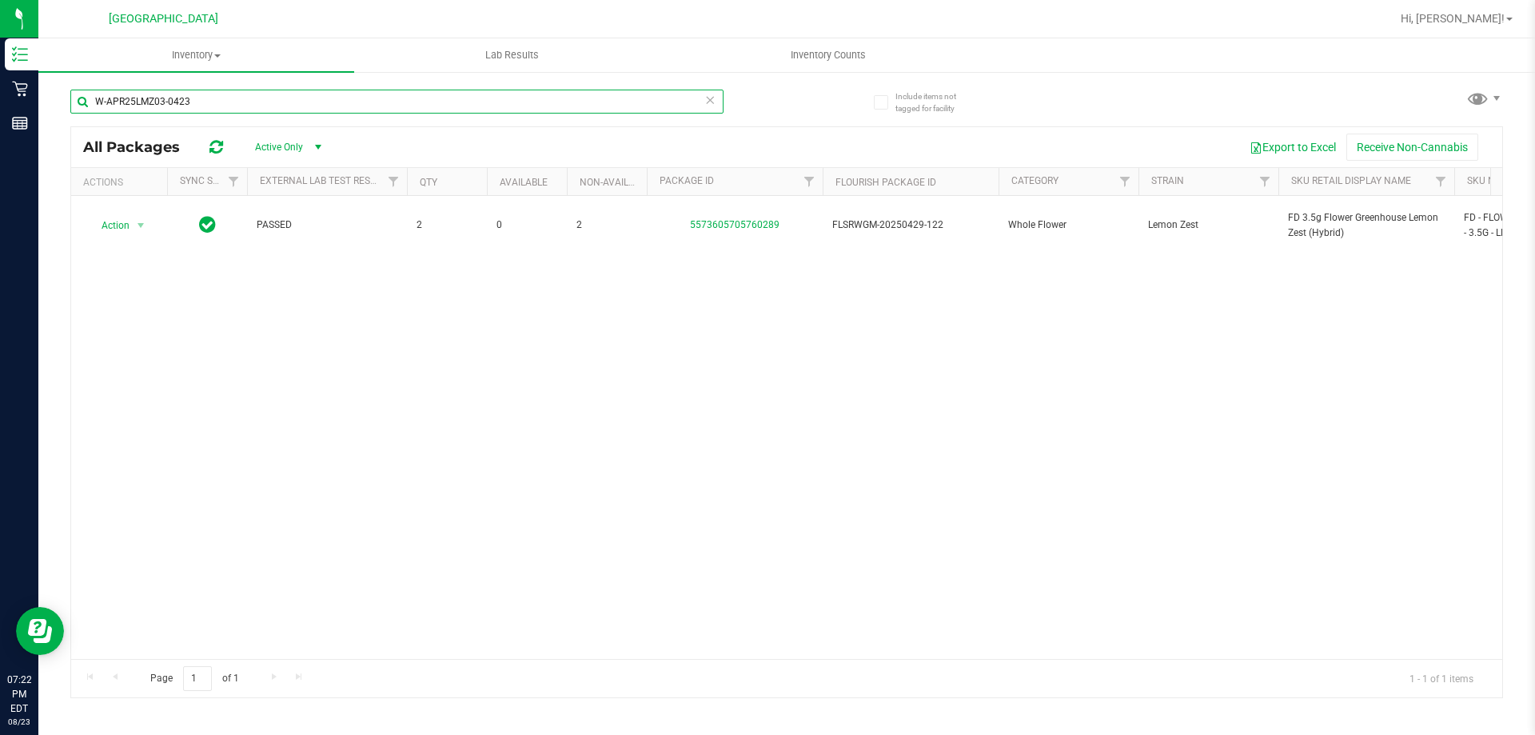
type input "W-APR25LMZ03-0423"
